Goal: Information Seeking & Learning: Understand process/instructions

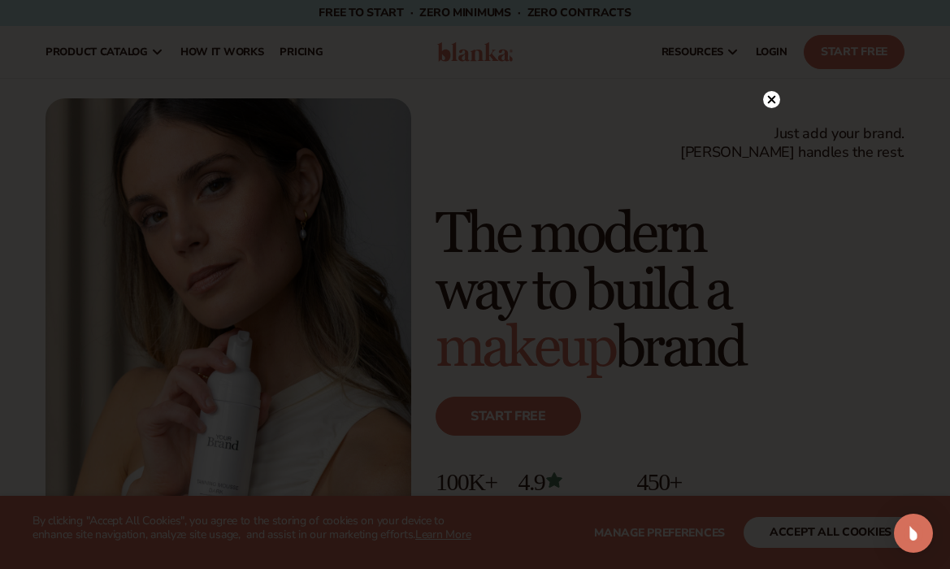
click at [772, 72] on div at bounding box center [475, 284] width 950 height 569
click at [776, 101] on circle at bounding box center [771, 99] width 17 height 17
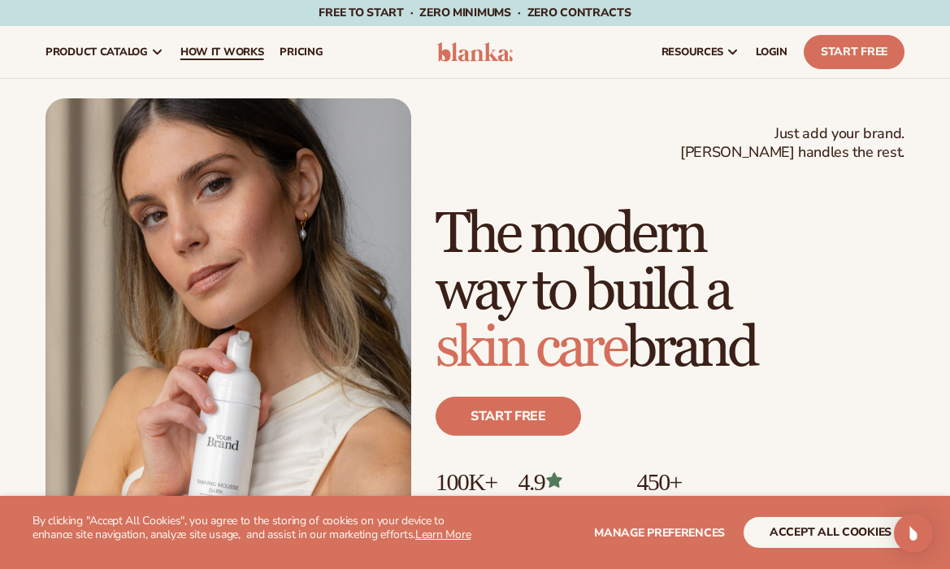
click at [257, 51] on span "How It Works" at bounding box center [222, 51] width 84 height 13
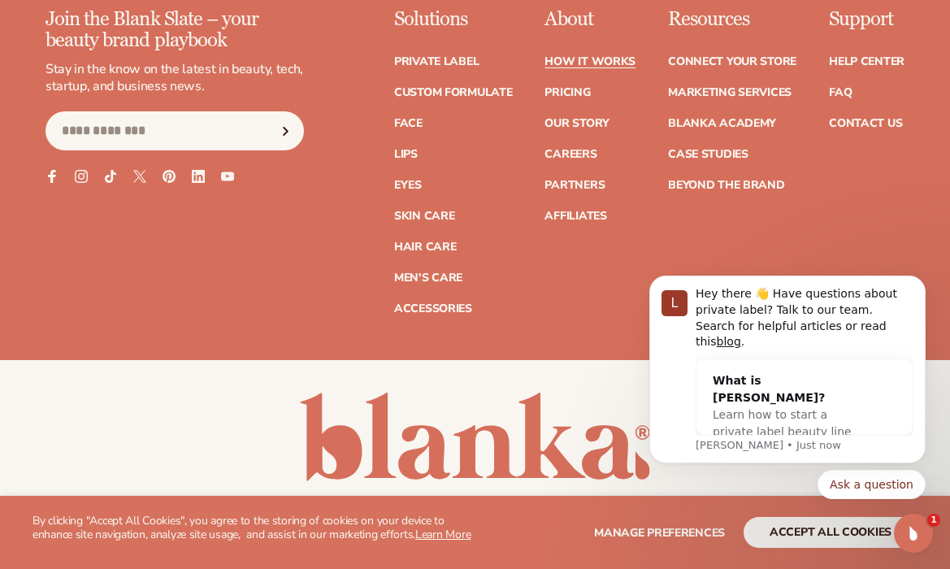
click at [915, 542] on icon "Open Intercom Messenger" at bounding box center [913, 533] width 27 height 27
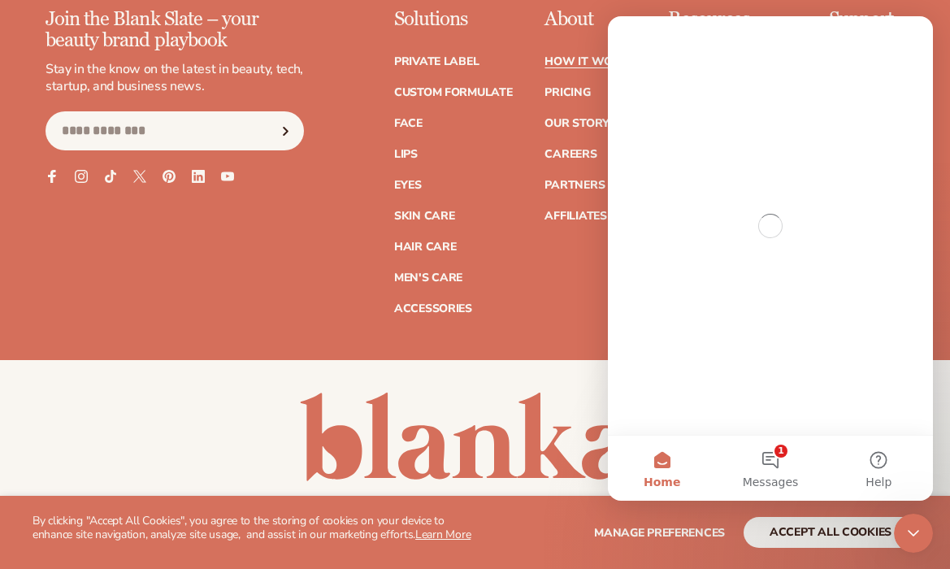
click at [915, 542] on icon "Close Intercom Messenger" at bounding box center [912, 532] width 19 height 19
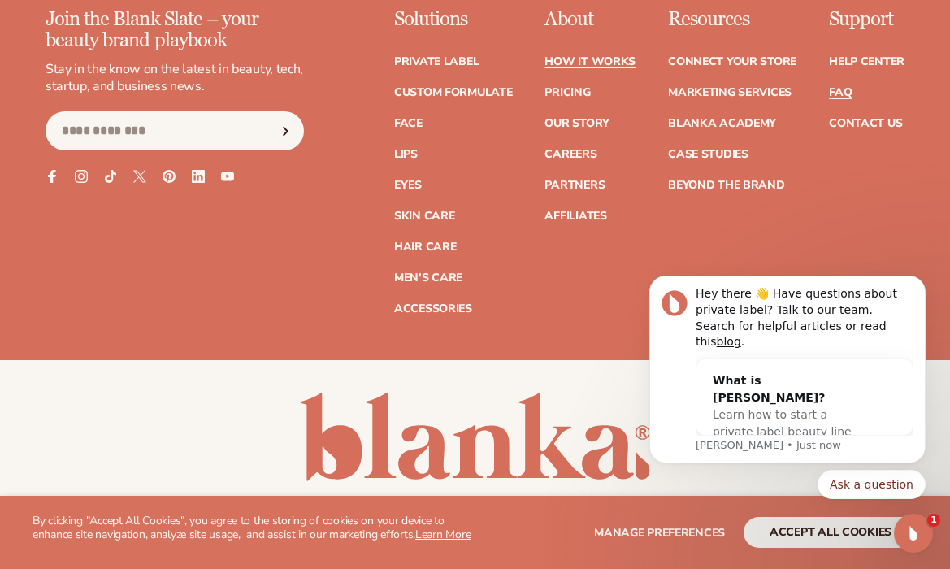
click at [850, 87] on link "FAQ" at bounding box center [840, 92] width 23 height 11
